Goal: Ask a question

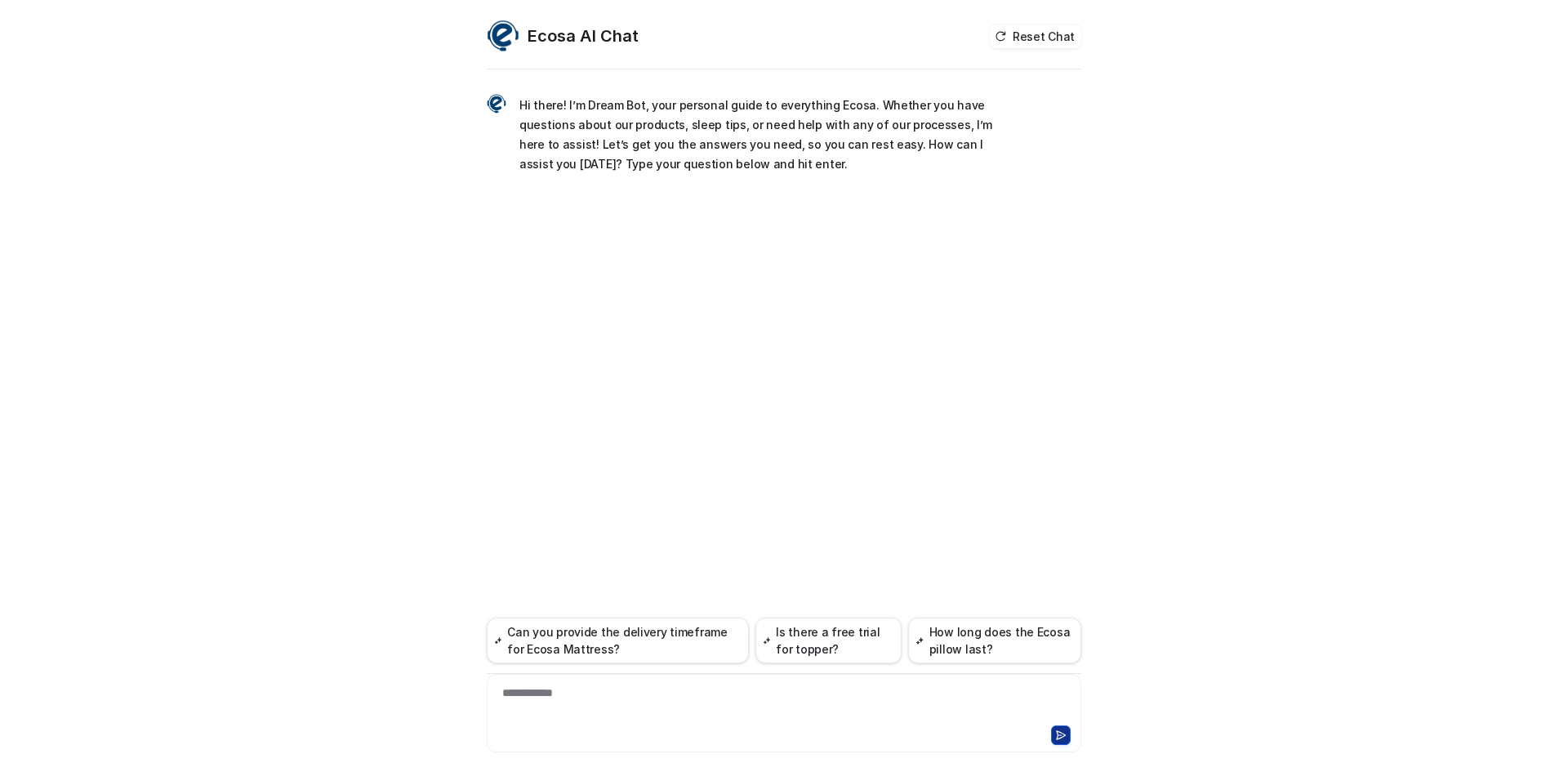
click at [633, 711] on div "**********" at bounding box center [783, 702] width 587 height 37
paste div
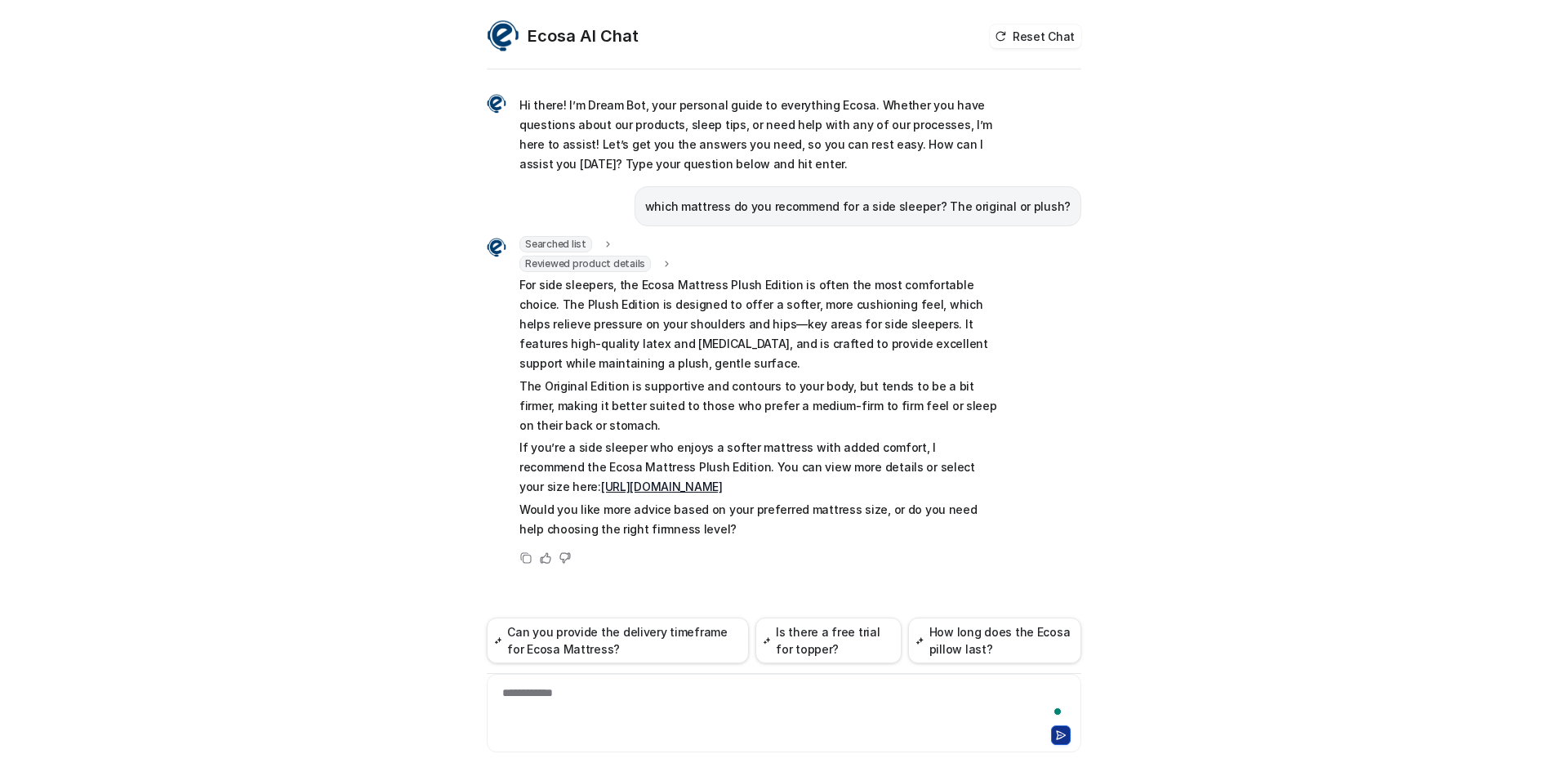
click at [819, 495] on p "If you’re a side sleeper who enjoys a softer mattress with added comfort, I rec…" at bounding box center [757, 468] width 478 height 59
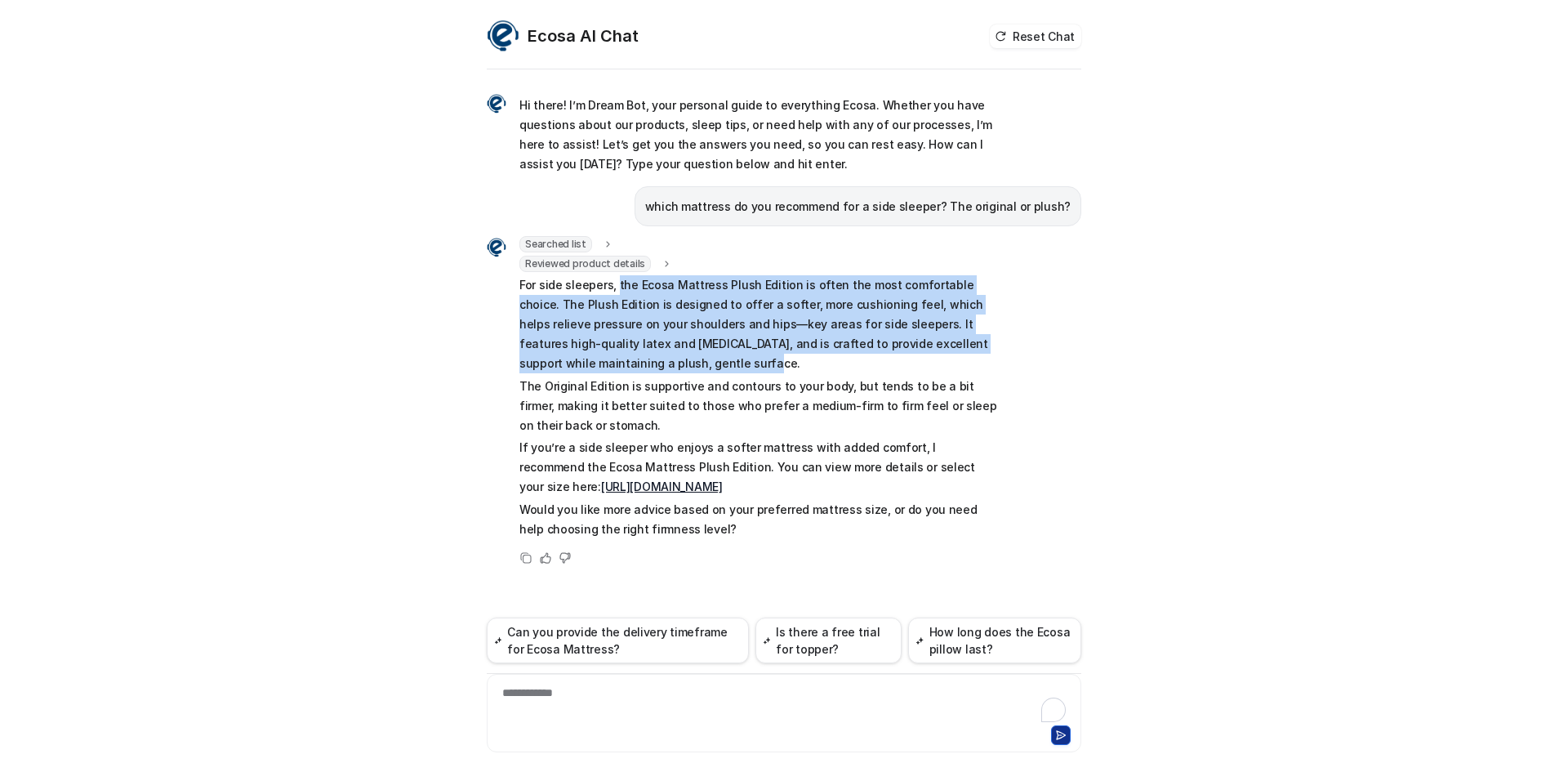
drag, startPoint x: 615, startPoint y: 285, endPoint x: 671, endPoint y: 360, distance: 93.6
click at [671, 360] on p "For side sleepers, the Ecosa Mattress Plush Edition is often the most comfortab…" at bounding box center [757, 323] width 478 height 98
copy p "the Ecosa Mattress Plush Edition is often the most comfortable choice. The Plus…"
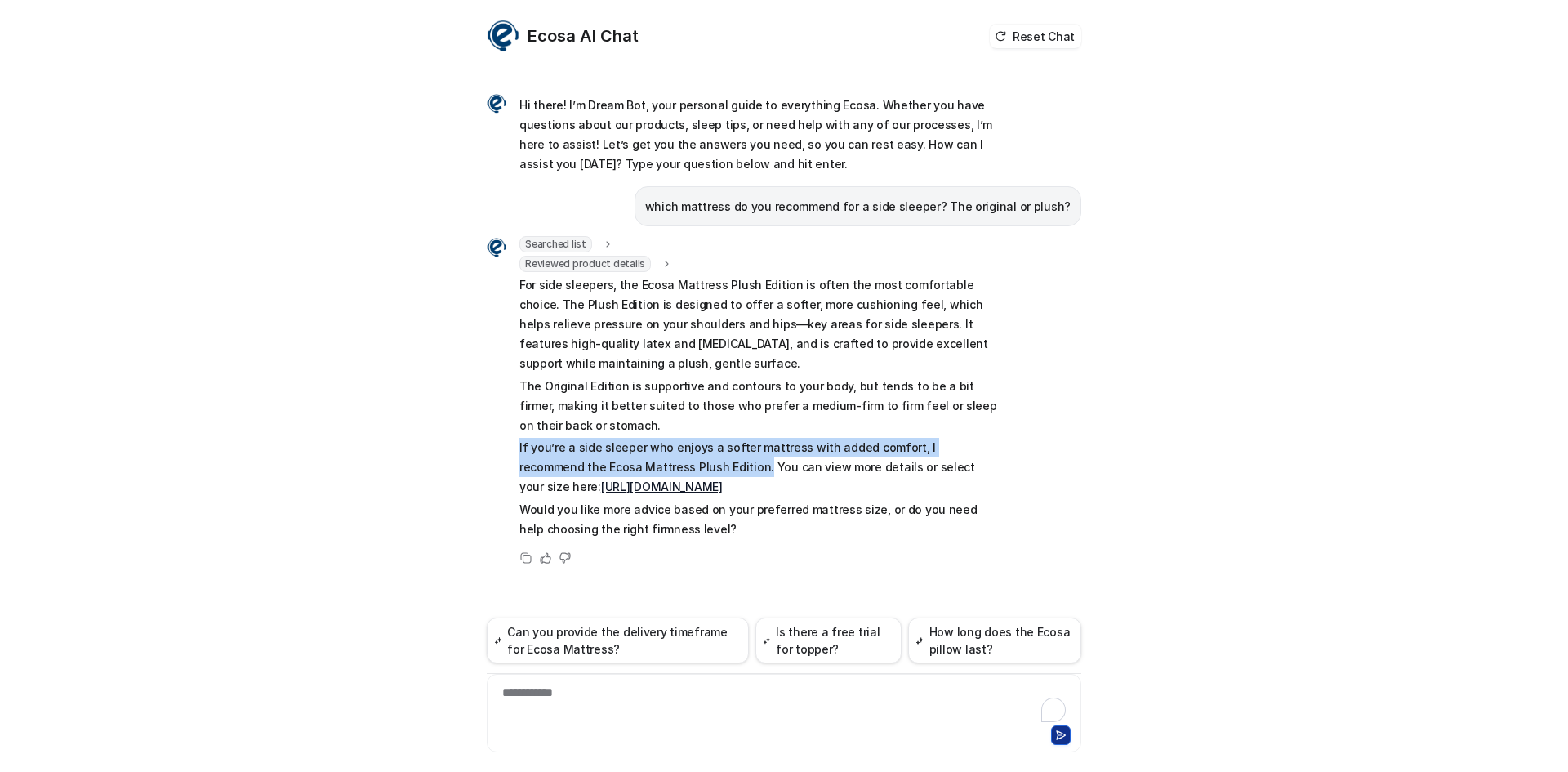
drag, startPoint x: 522, startPoint y: 446, endPoint x: 672, endPoint y: 471, distance: 152.1
click at [672, 471] on div "Searched list url : "[URL][DOMAIN_NAME]" required_fields : "id,title" Reviewed …" at bounding box center [741, 388] width 510 height 305
copy p "If you’re a side sleeper who enjoys a softer mattress with added comfort, I rec…"
